Goal: Check status: Check status

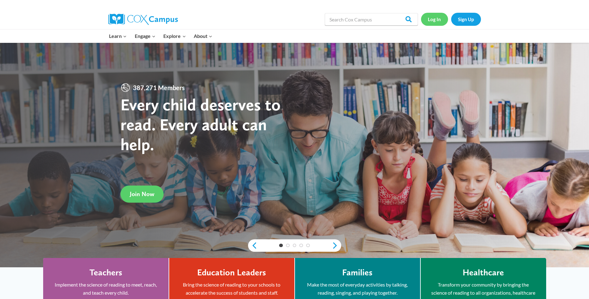
click at [434, 22] on link "Log In" at bounding box center [434, 19] width 27 height 13
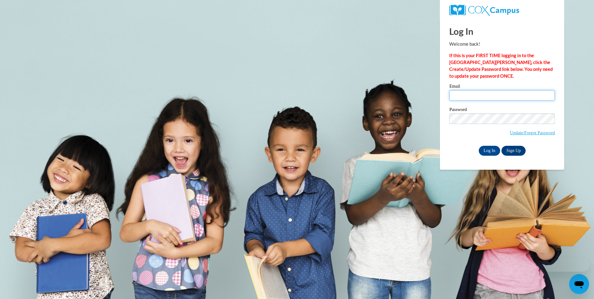
click at [460, 93] on input "Email" at bounding box center [502, 95] width 106 height 11
type input "[EMAIL_ADDRESS][DOMAIN_NAME]"
click at [490, 151] on input "Log In" at bounding box center [490, 151] width 22 height 10
click at [490, 150] on input "Log In" at bounding box center [490, 151] width 22 height 10
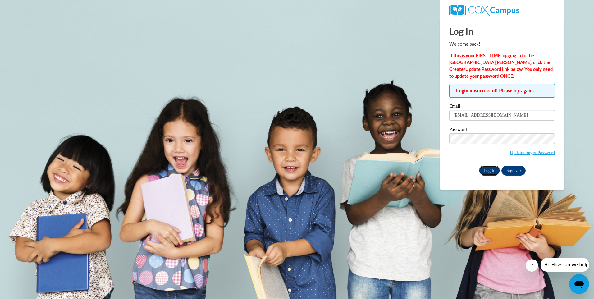
click at [490, 169] on input "Log In" at bounding box center [490, 171] width 22 height 10
click at [494, 171] on input "Log In" at bounding box center [490, 171] width 22 height 10
click at [489, 172] on input "Log In" at bounding box center [490, 171] width 22 height 10
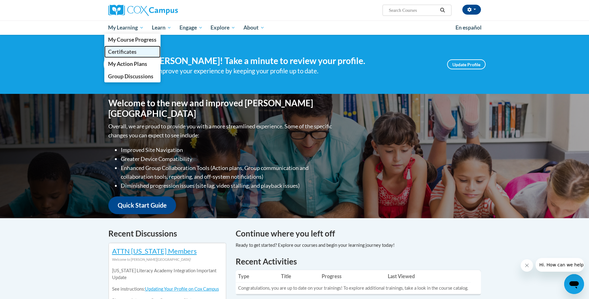
click at [122, 54] on span "Certificates" at bounding box center [122, 51] width 29 height 7
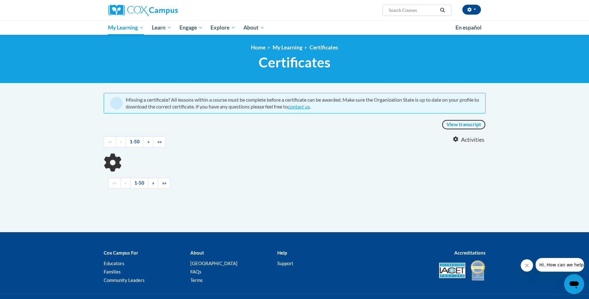
click at [469, 123] on link "View transcript" at bounding box center [464, 125] width 44 height 10
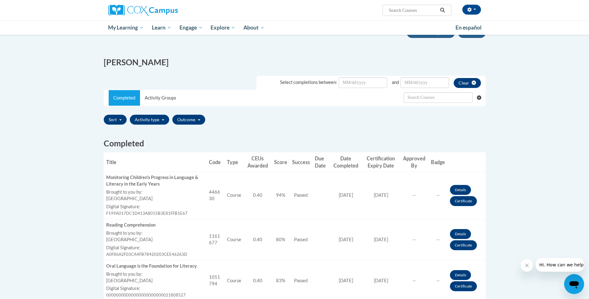
scroll to position [124, 0]
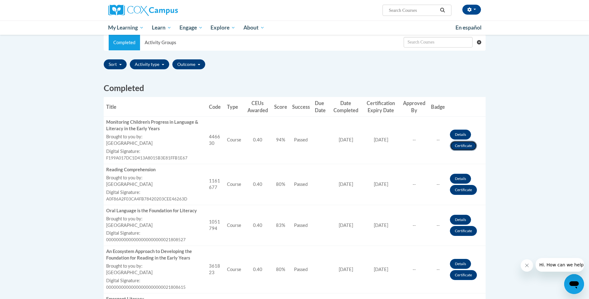
click at [467, 148] on link "Certificate" at bounding box center [463, 146] width 27 height 10
click at [461, 188] on link "Certificate" at bounding box center [463, 190] width 27 height 10
click at [459, 231] on link "Certificate" at bounding box center [463, 231] width 27 height 10
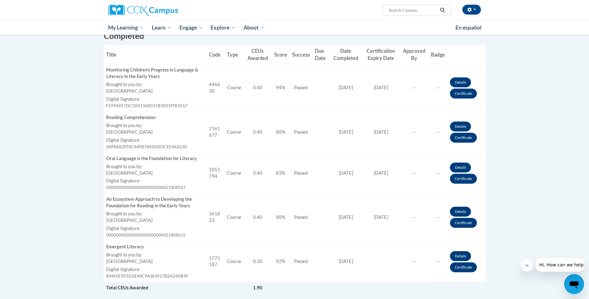
scroll to position [186, 0]
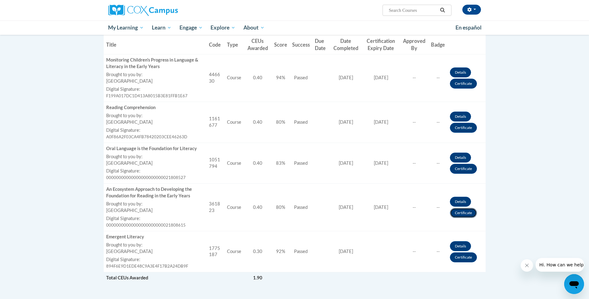
click at [461, 209] on link "Certificate" at bounding box center [463, 213] width 27 height 10
